Goal: Navigation & Orientation: Find specific page/section

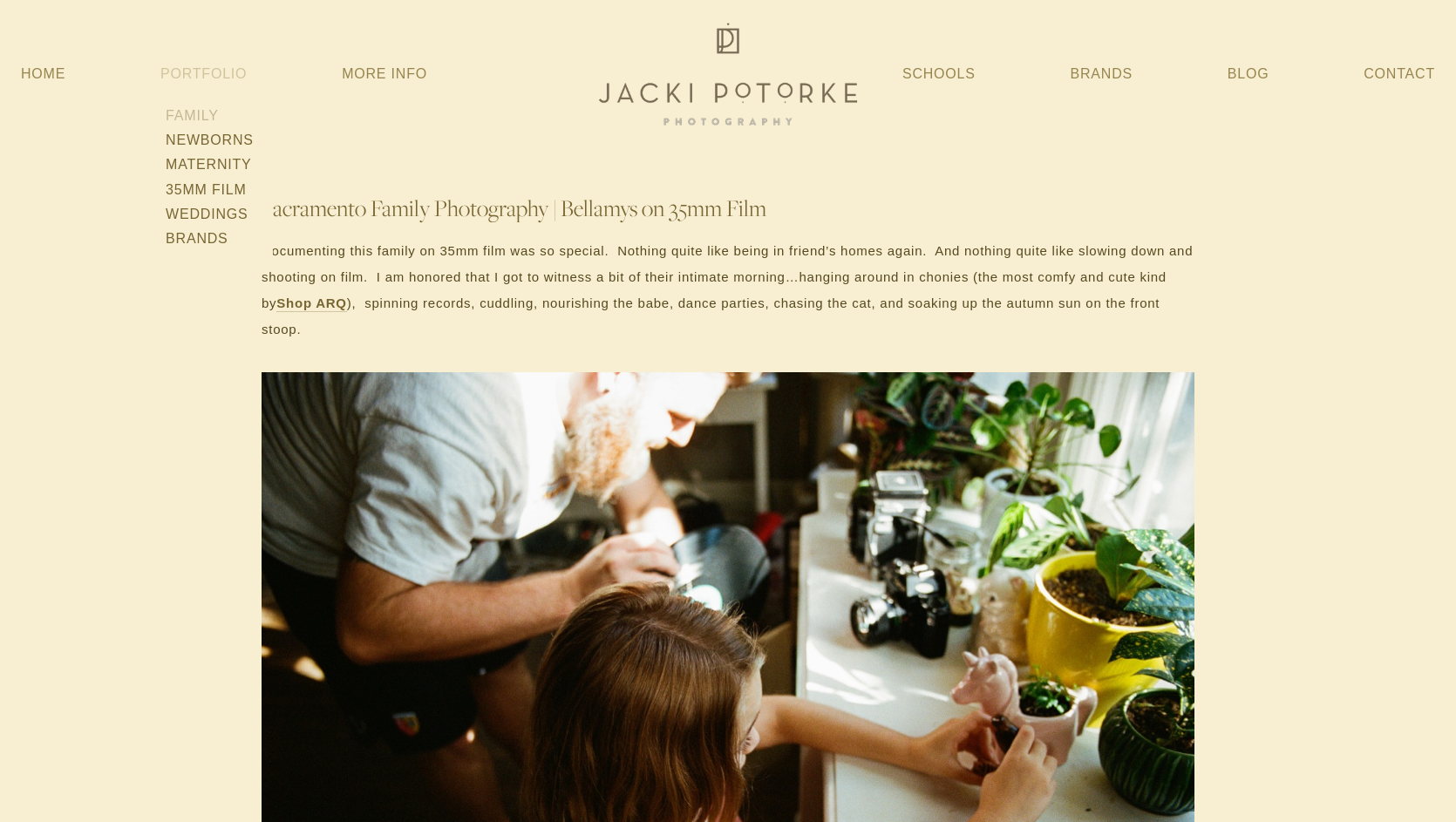
click at [198, 109] on link "Family" at bounding box center [210, 116] width 99 height 25
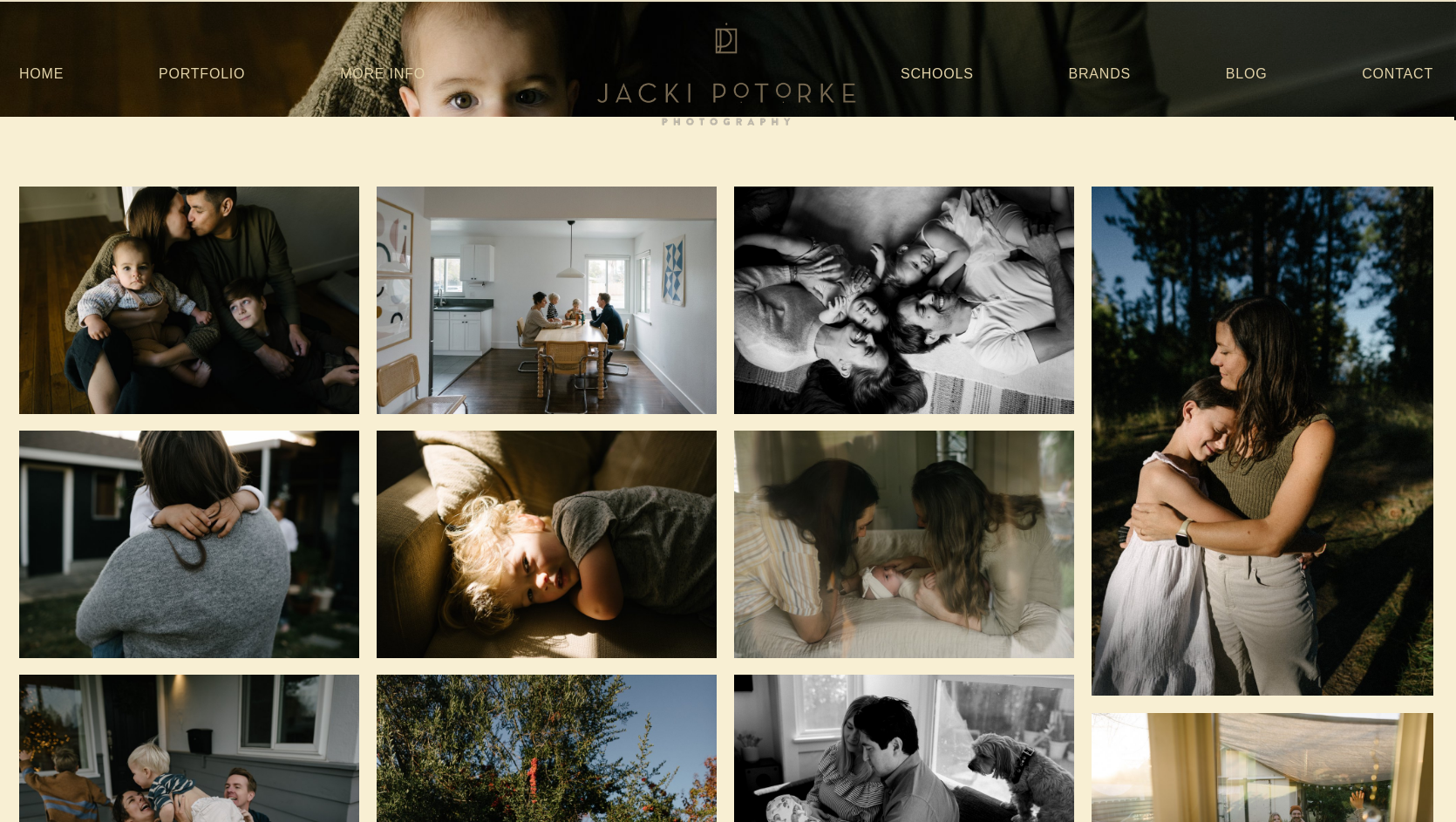
scroll to position [0, 2]
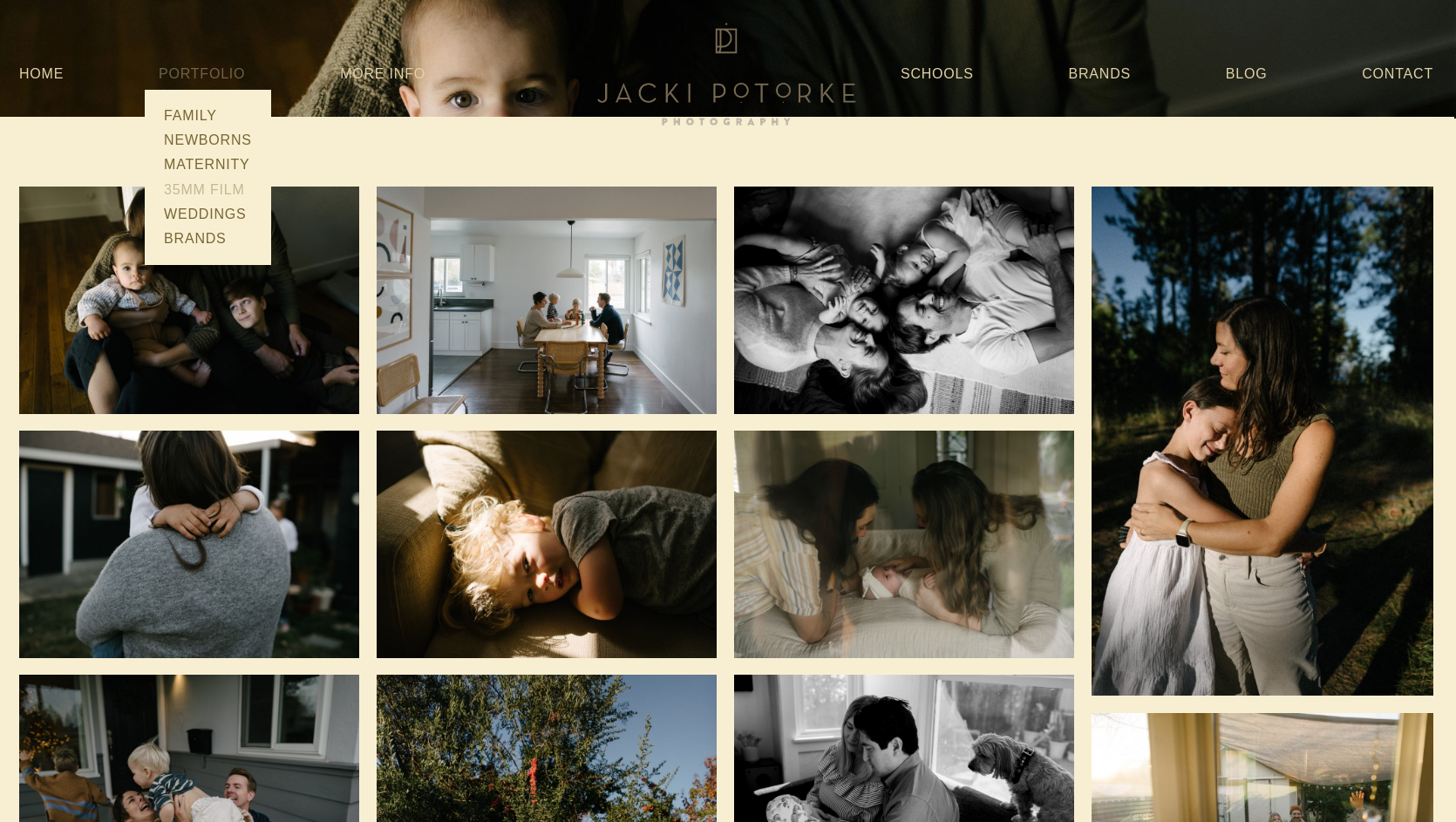
click at [214, 192] on link "35mm Film" at bounding box center [208, 190] width 99 height 25
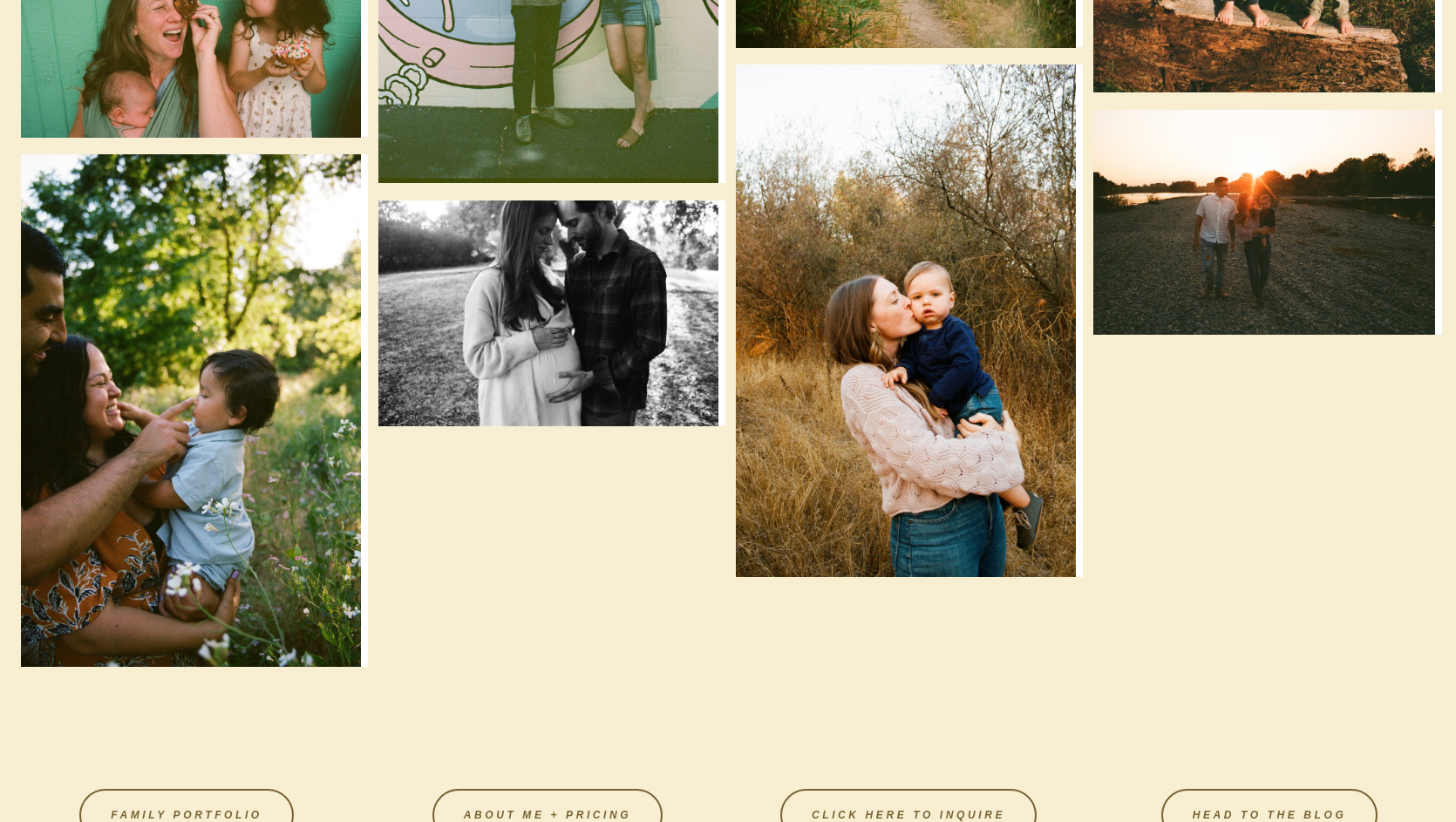
scroll to position [3928, 0]
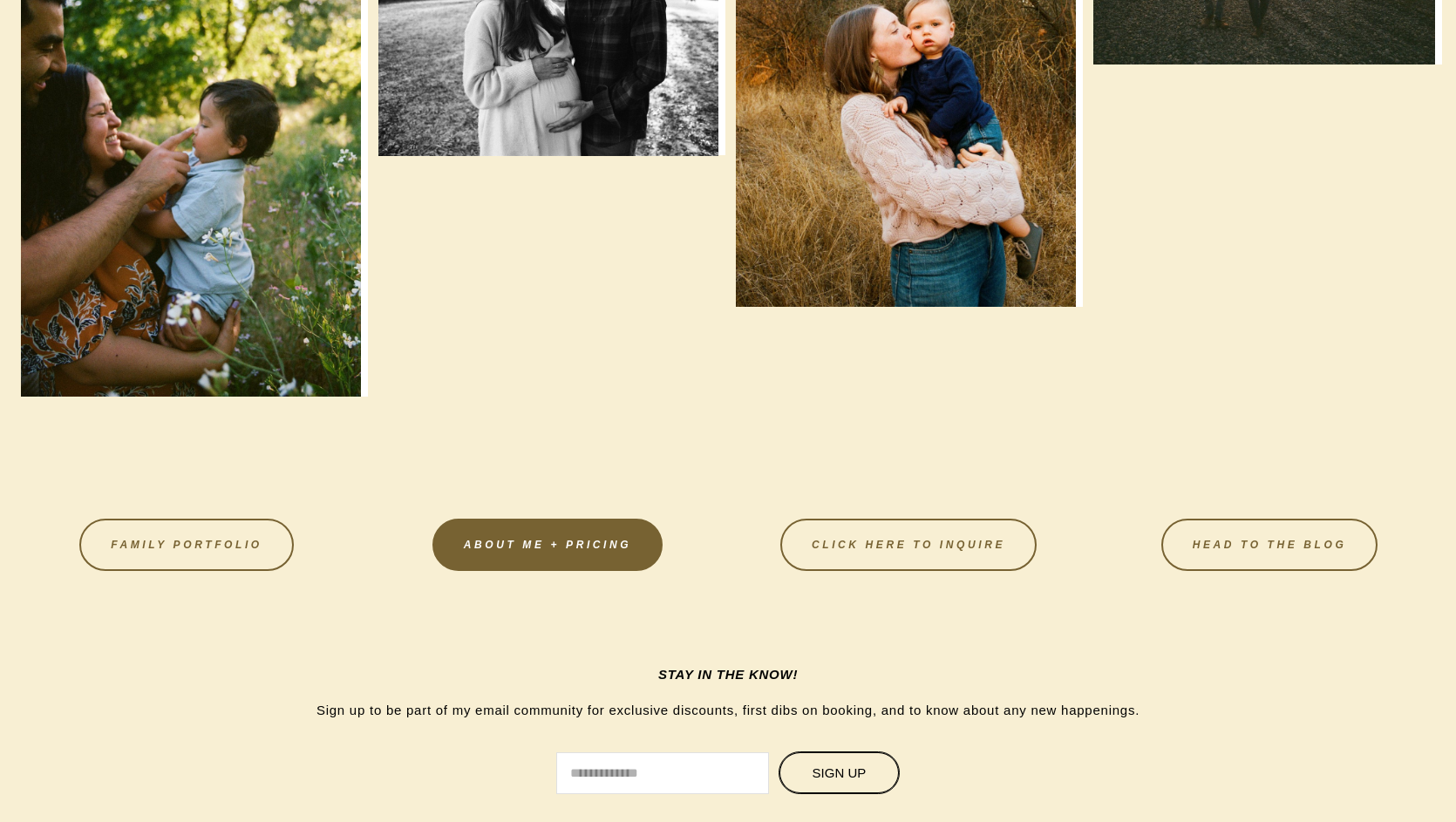
click at [515, 557] on link "About Me + Pricing" at bounding box center [548, 544] width 230 height 52
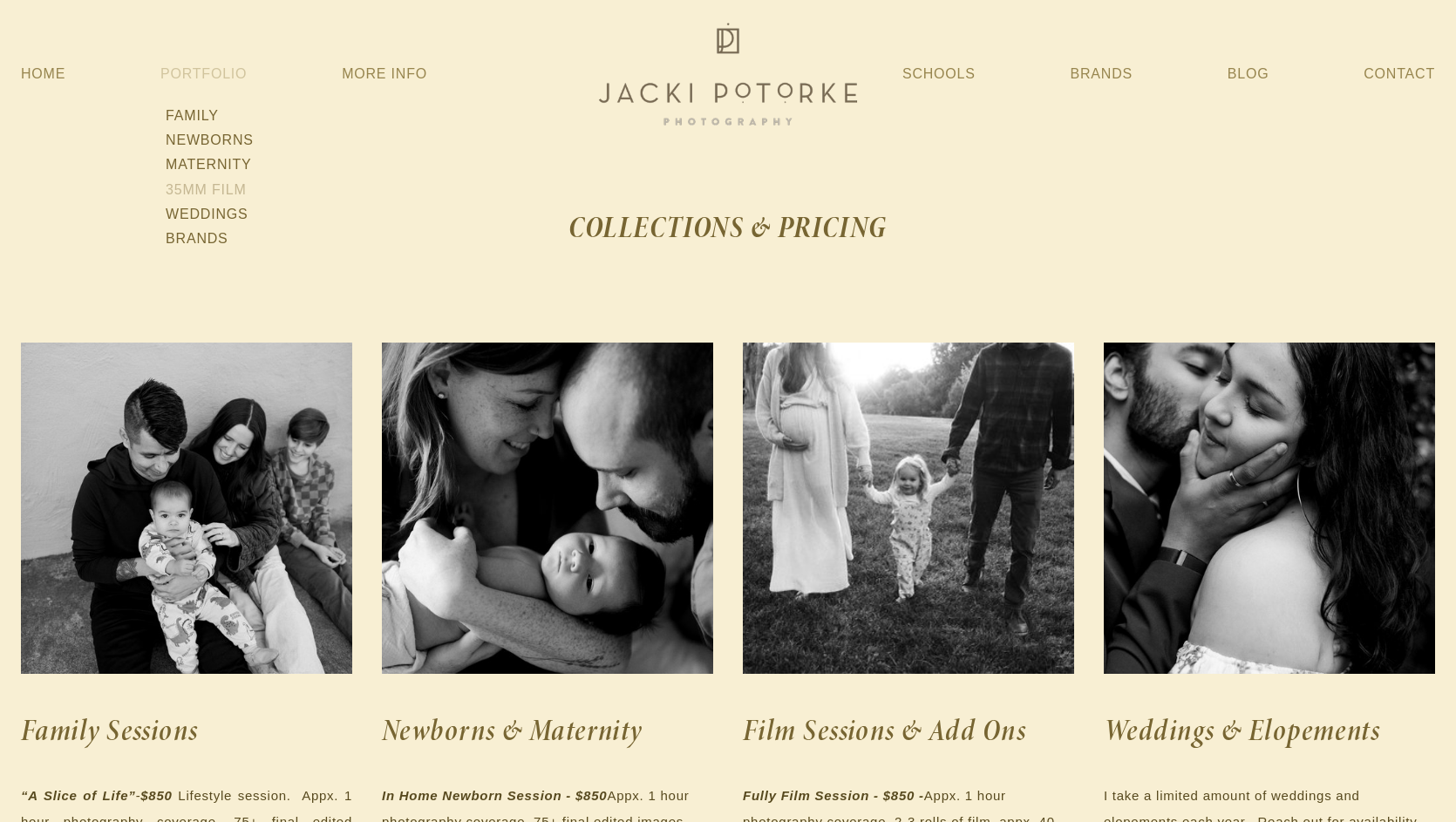
click at [214, 192] on link "35mm Film" at bounding box center [210, 190] width 99 height 25
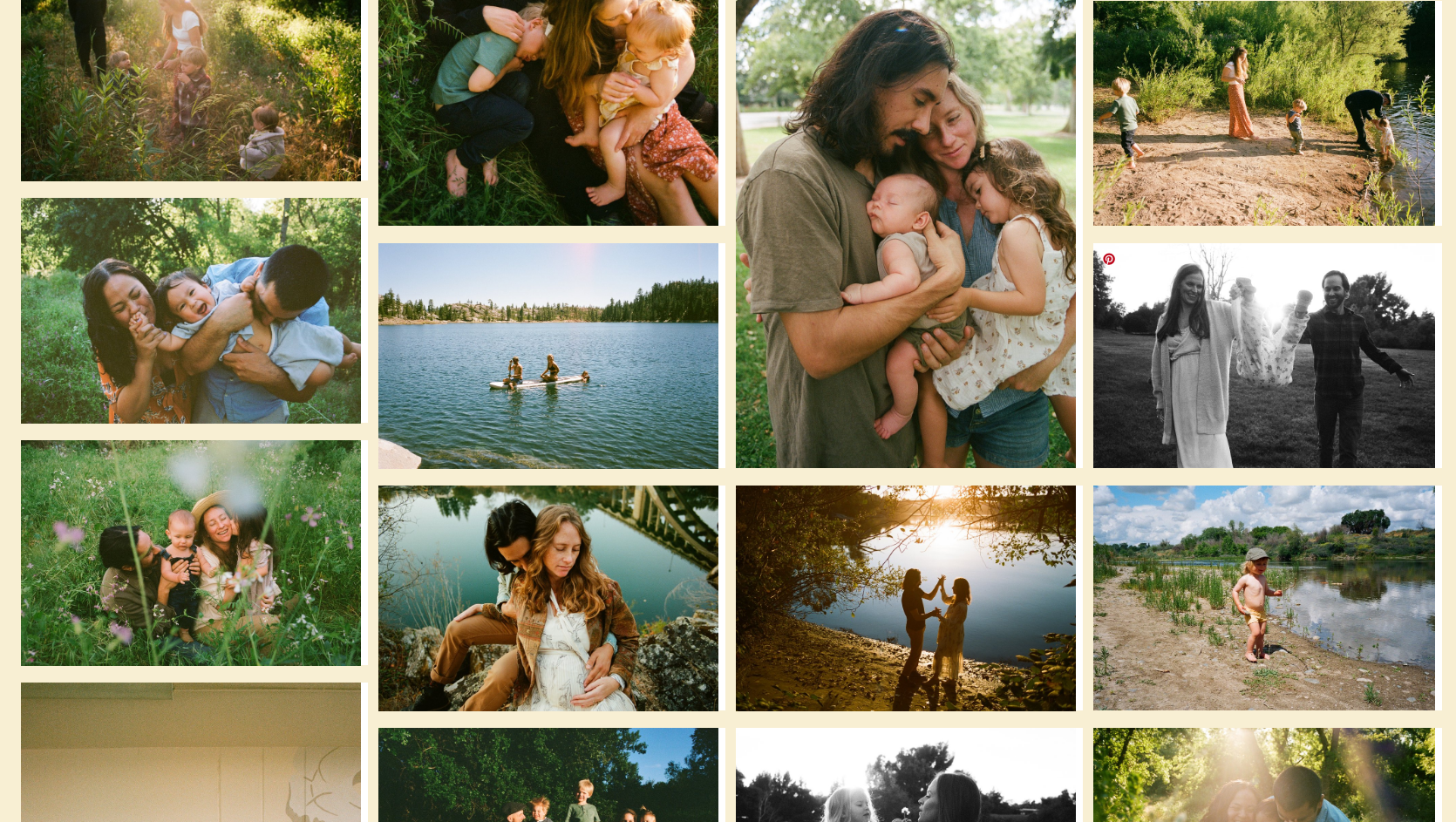
scroll to position [-26, 0]
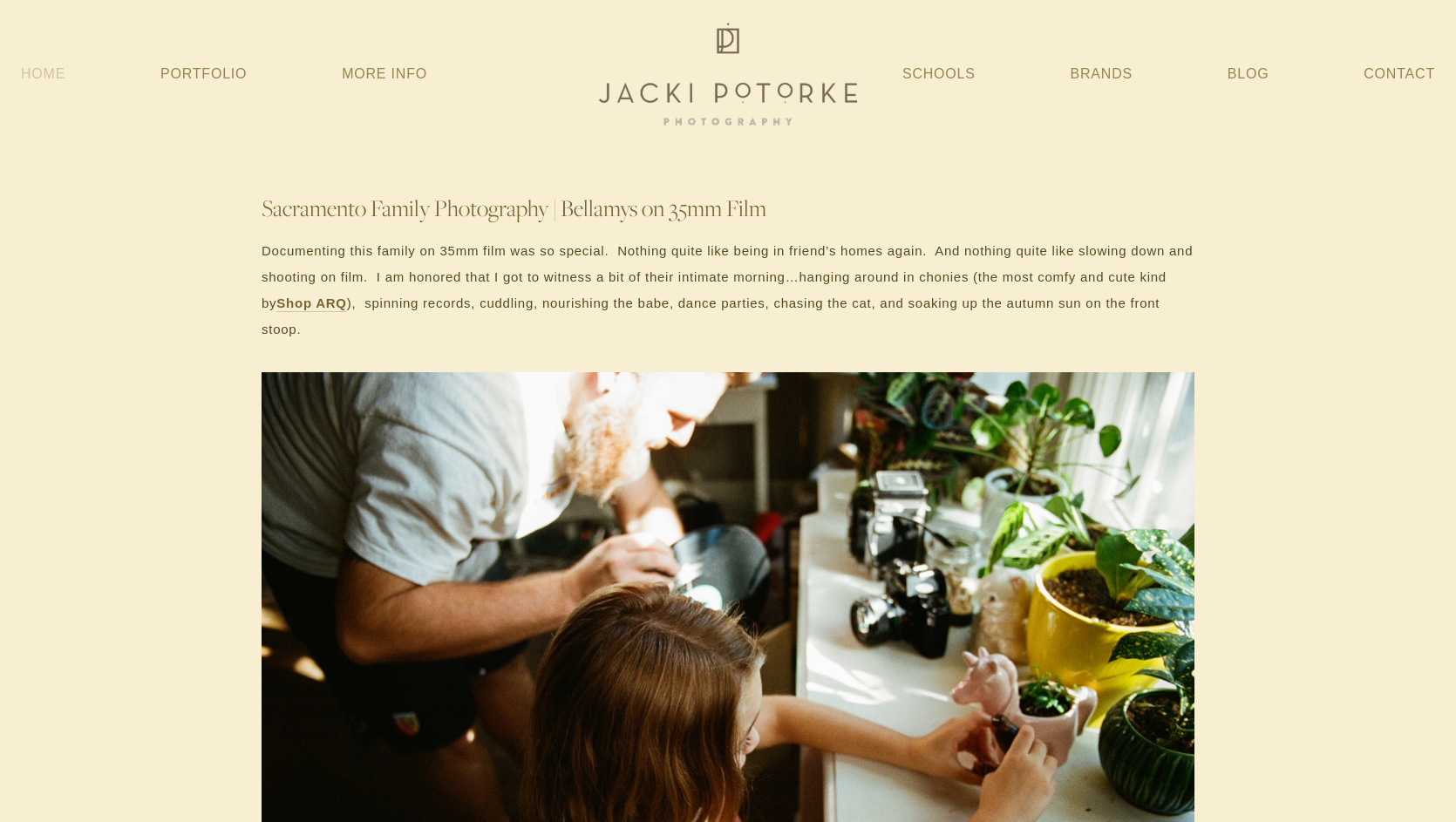
click at [53, 77] on link "Home" at bounding box center [43, 73] width 45 height 31
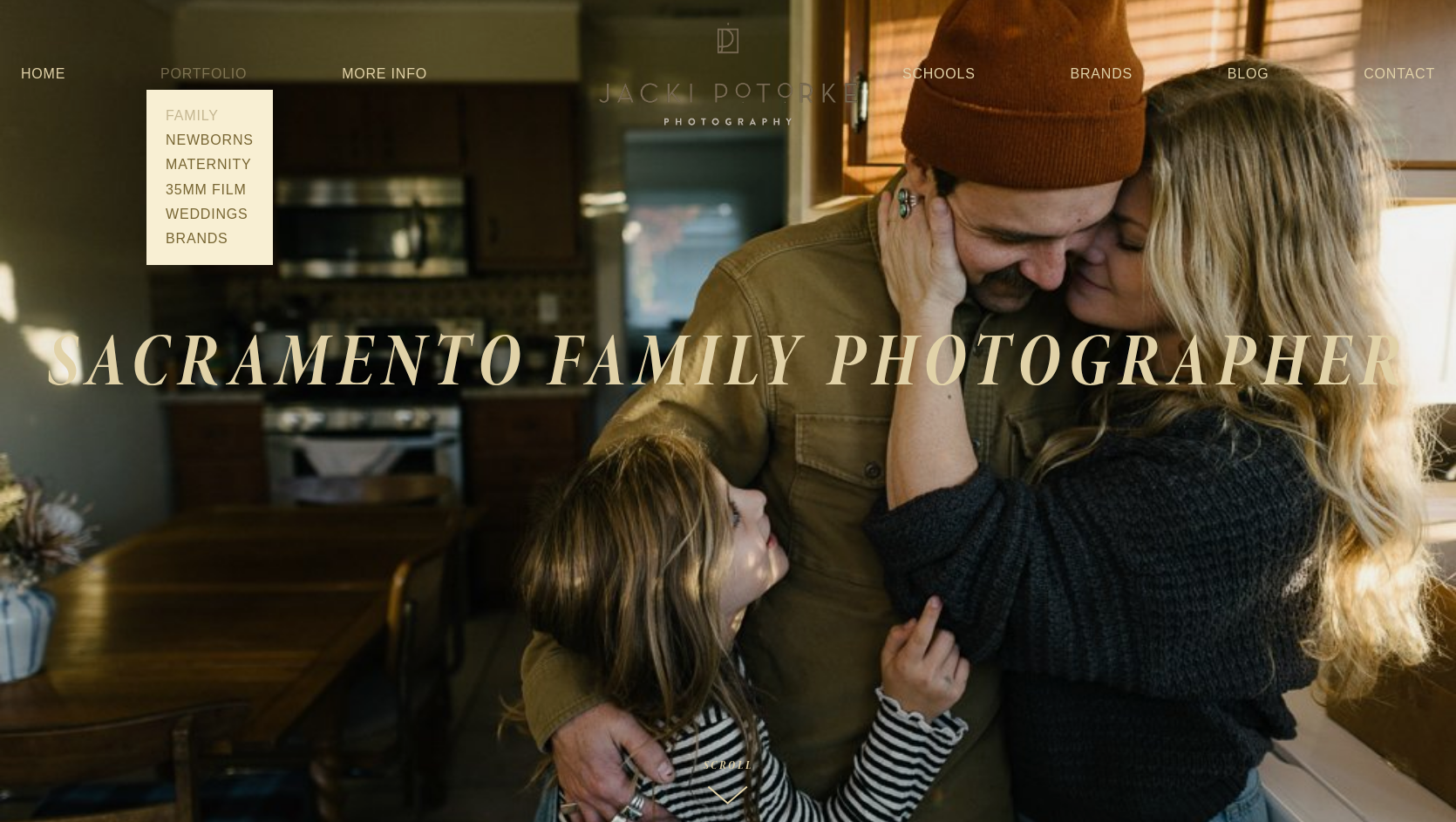
click at [199, 112] on link "Family" at bounding box center [210, 116] width 99 height 25
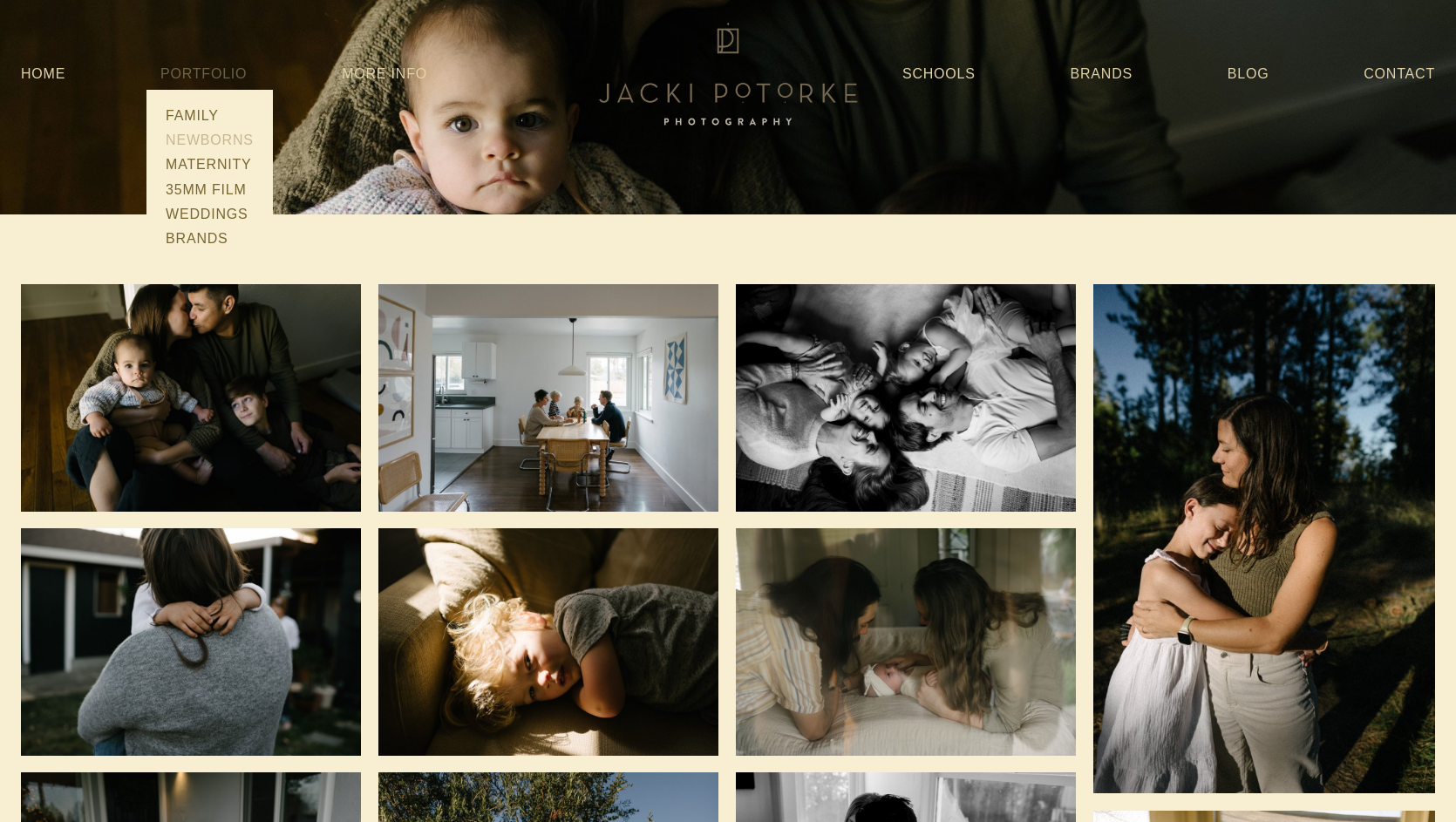
click at [202, 139] on link "Newborns" at bounding box center [210, 141] width 99 height 25
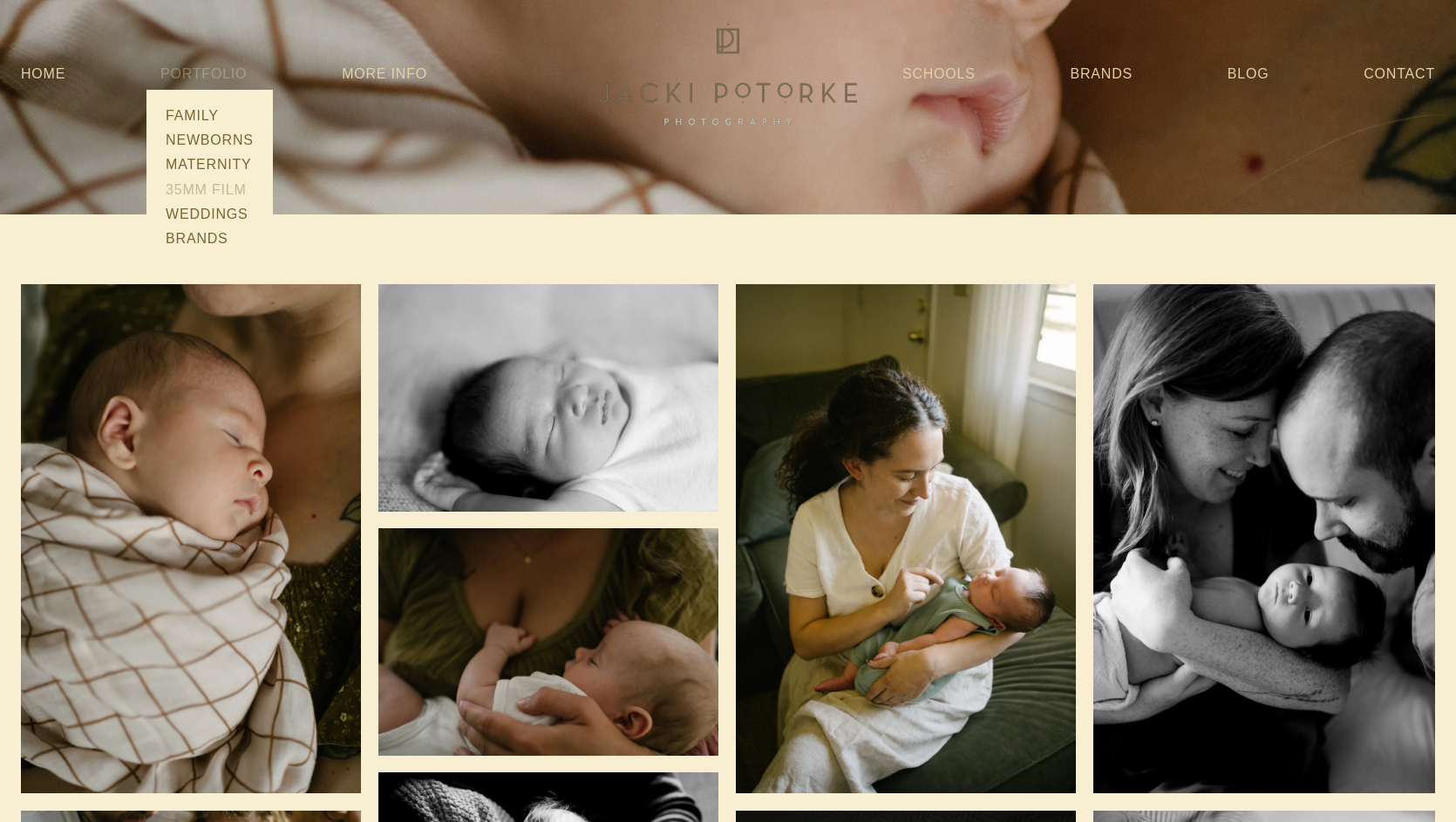
click at [224, 183] on link "35mm Film" at bounding box center [210, 190] width 99 height 25
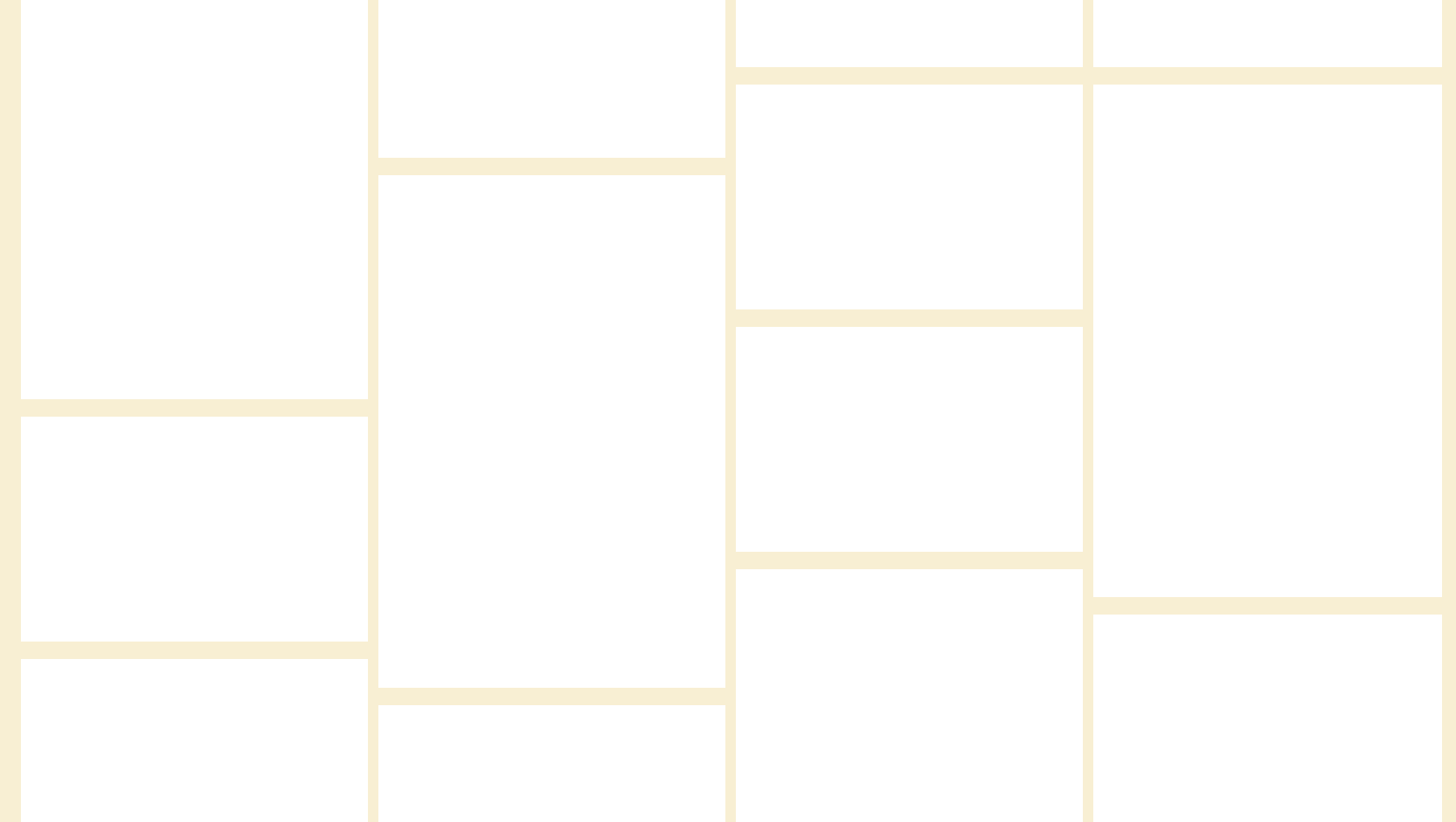
scroll to position [3317, 0]
